Goal: Information Seeking & Learning: Learn about a topic

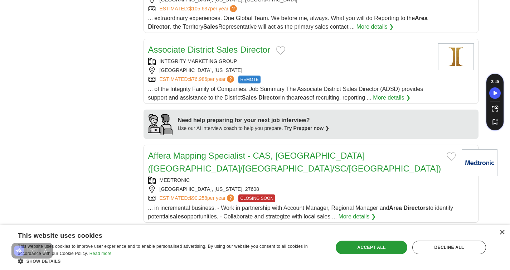
scroll to position [520, 0]
click at [292, 66] on div "[GEOGRAPHIC_DATA], [US_STATE]" at bounding box center [290, 70] width 284 height 8
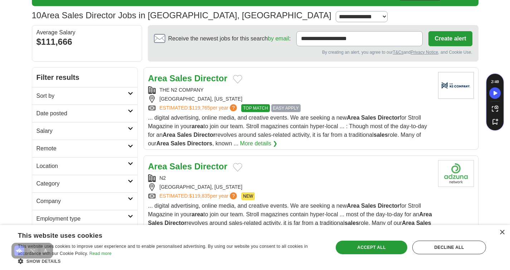
scroll to position [42, 0]
click at [86, 150] on h2 "Remote" at bounding box center [82, 149] width 91 height 9
drag, startPoint x: 62, startPoint y: 164, endPoint x: 68, endPoint y: 164, distance: 5.7
click at [62, 164] on link "Remote jobs" at bounding box center [53, 166] width 32 height 6
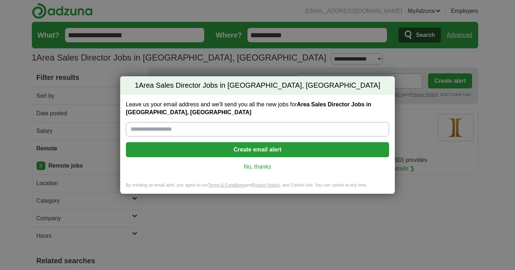
drag, startPoint x: 254, startPoint y: 164, endPoint x: 225, endPoint y: 162, distance: 28.4
click at [254, 164] on link "No, thanks" at bounding box center [258, 167] width 252 height 8
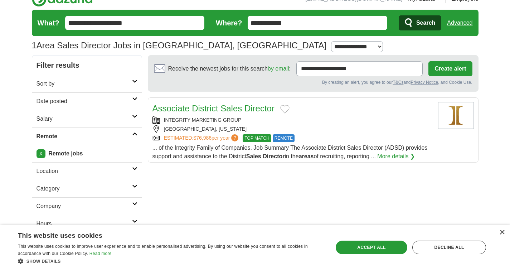
scroll to position [13, 0]
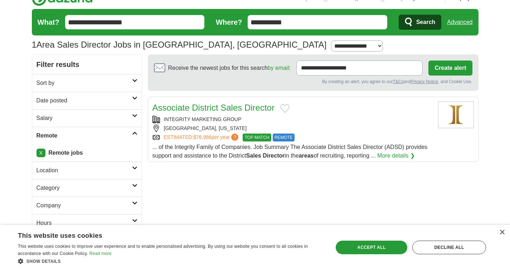
click at [128, 116] on h2 "Salary" at bounding box center [85, 118] width 96 height 9
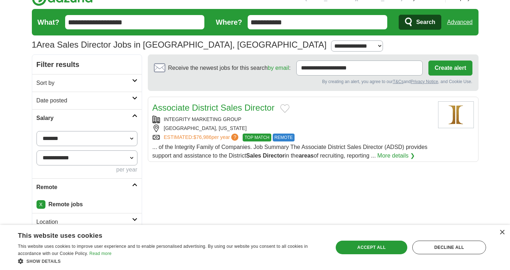
click at [128, 116] on h2 "Salary" at bounding box center [85, 118] width 96 height 9
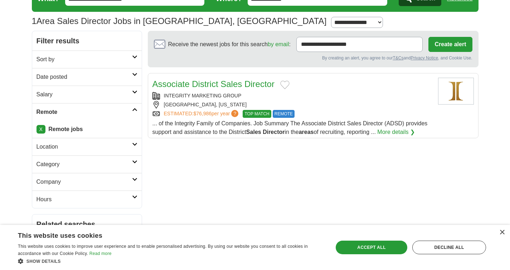
scroll to position [37, 0]
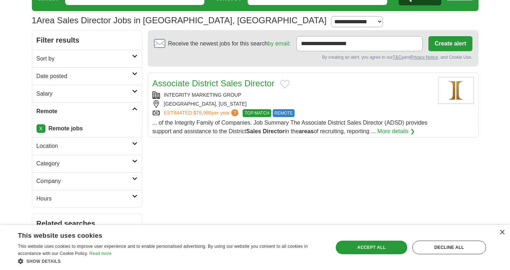
click at [76, 163] on h2 "Category" at bounding box center [85, 163] width 96 height 9
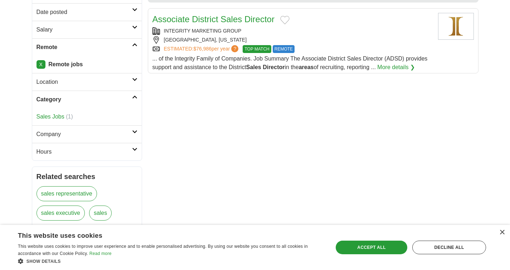
scroll to position [48, 0]
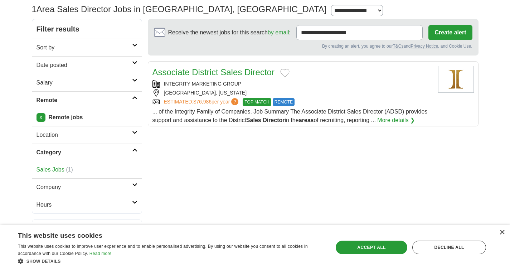
click at [86, 166] on li "Sales Jobs (1)" at bounding box center [87, 169] width 101 height 9
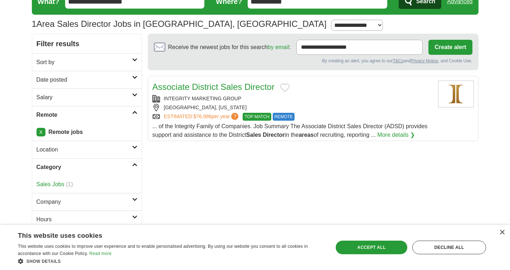
scroll to position [31, 0]
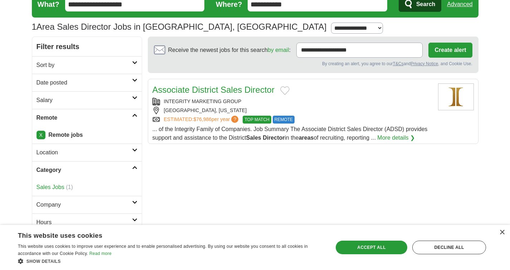
click at [41, 136] on link "X" at bounding box center [41, 135] width 9 height 9
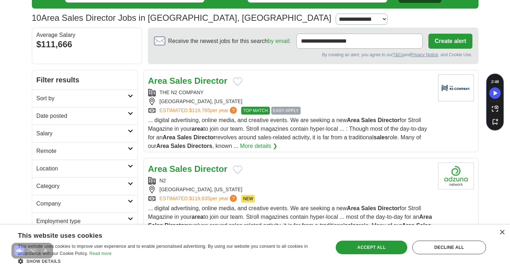
scroll to position [41, 0]
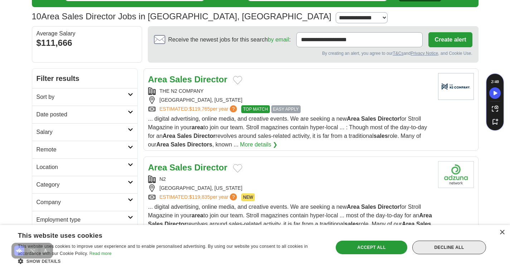
click at [448, 247] on div "Decline all" at bounding box center [449, 248] width 74 height 14
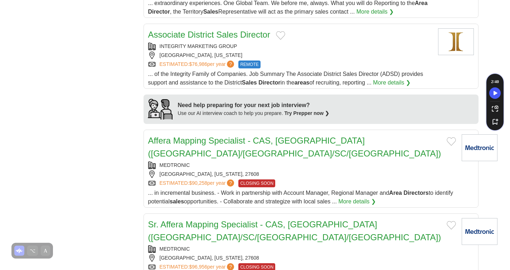
scroll to position [543, 0]
